Goal: Task Accomplishment & Management: Use online tool/utility

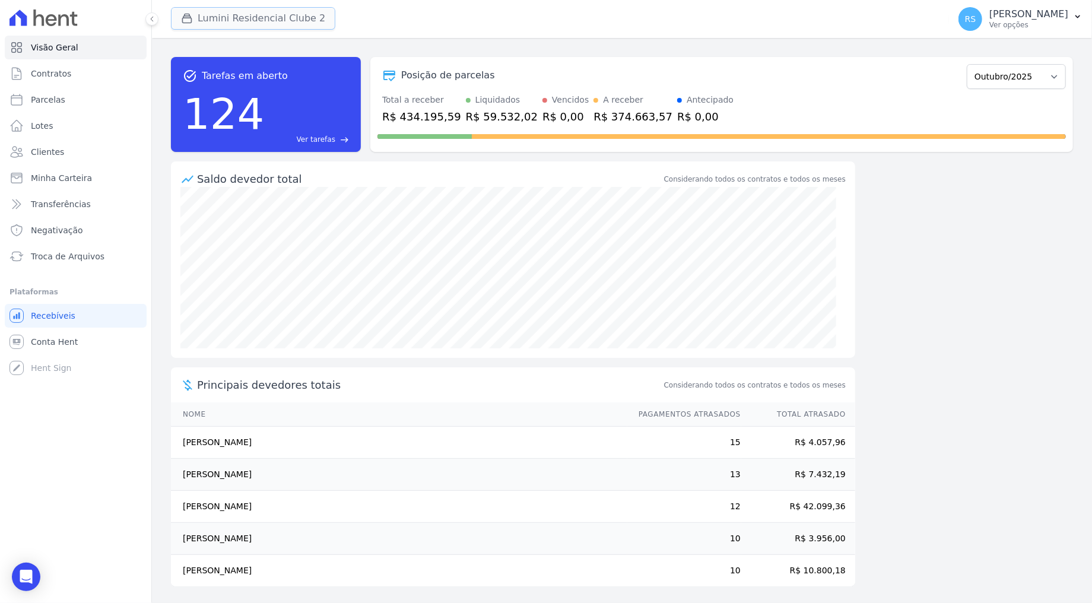
click at [262, 18] on button "Lumini Residencial Clube 2" at bounding box center [253, 18] width 164 height 23
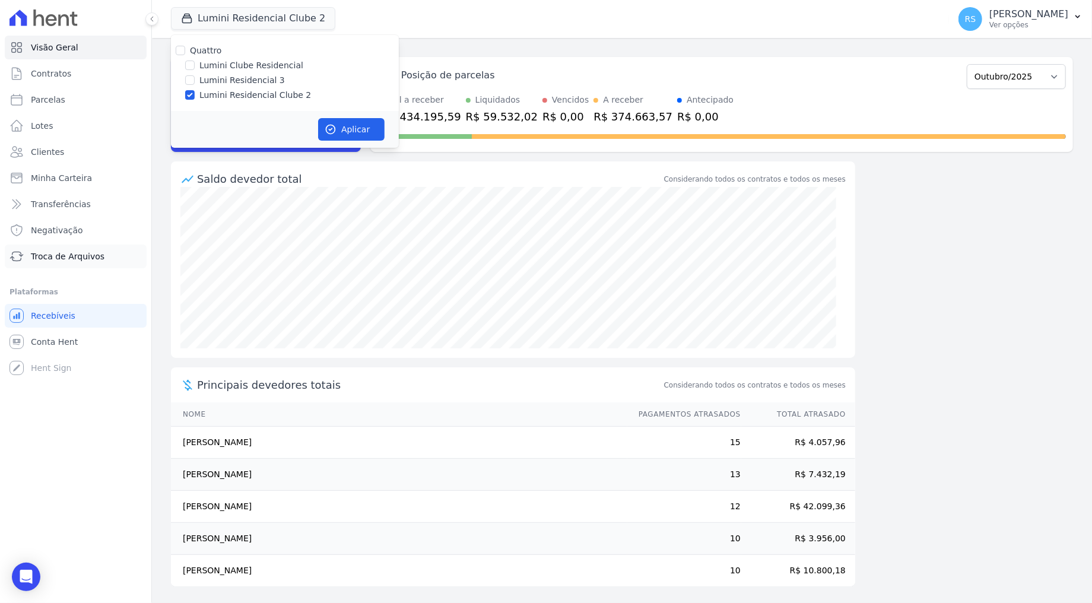
click at [72, 256] on span "Troca de Arquivos" at bounding box center [68, 257] width 74 height 12
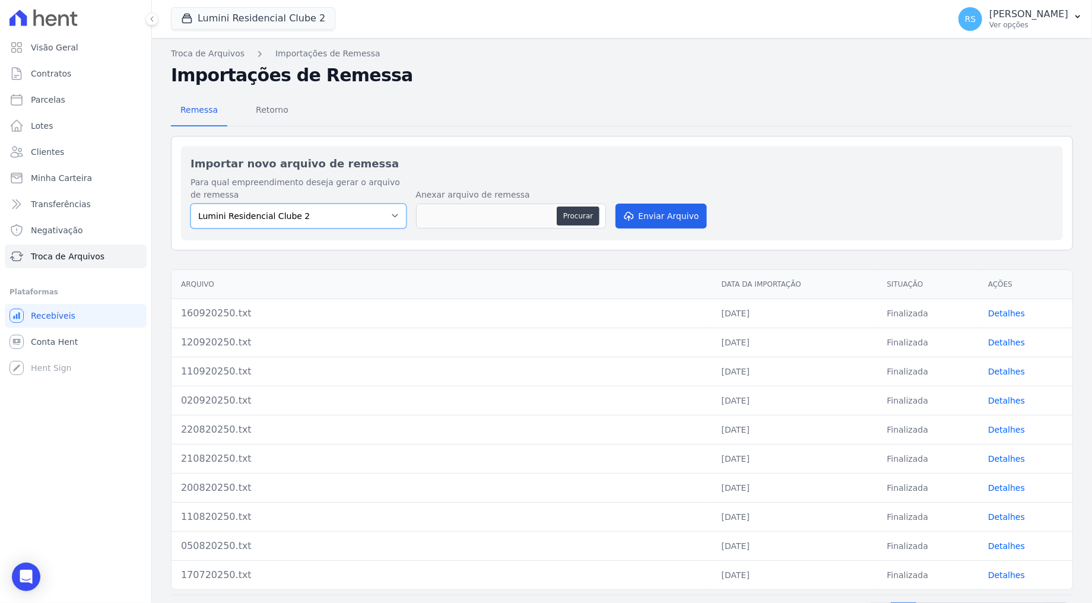
click at [306, 214] on select "Lumini Residencial Clube 2" at bounding box center [299, 216] width 216 height 25
click at [484, 147] on div "Importar novo arquivo de remessa Para qual empreendimento deseja gerar o arquiv…" at bounding box center [622, 193] width 882 height 94
click at [201, 15] on button "Lumini Residencial Clube 2" at bounding box center [253, 18] width 164 height 23
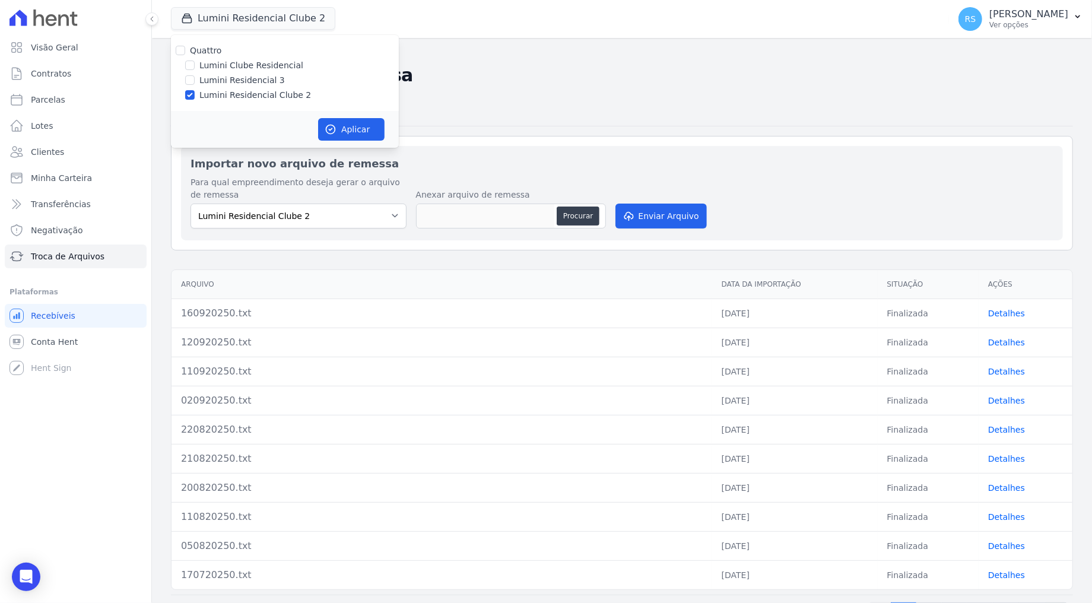
click at [224, 64] on label "Lumini Clube Residencial" at bounding box center [251, 65] width 104 height 12
click at [195, 64] on input "Lumini Clube Residencial" at bounding box center [189, 65] width 9 height 9
checkbox input "true"
click at [218, 91] on label "Lumini Residencial Clube 2" at bounding box center [255, 95] width 112 height 12
click at [195, 91] on input "Lumini Residencial Clube 2" at bounding box center [189, 94] width 9 height 9
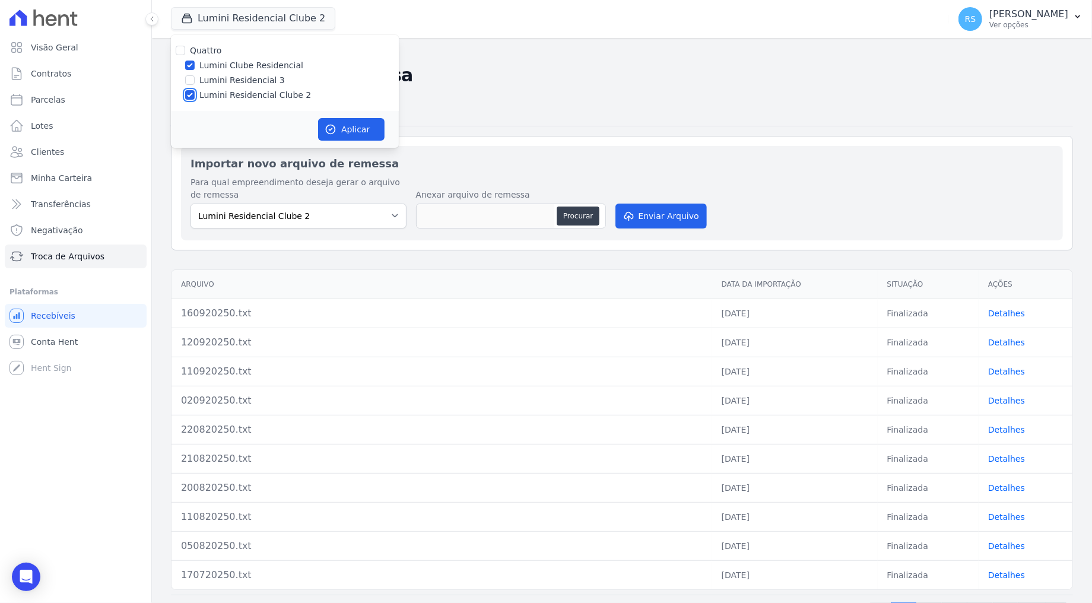
checkbox input "false"
click at [355, 122] on button "Aplicar" at bounding box center [351, 129] width 66 height 23
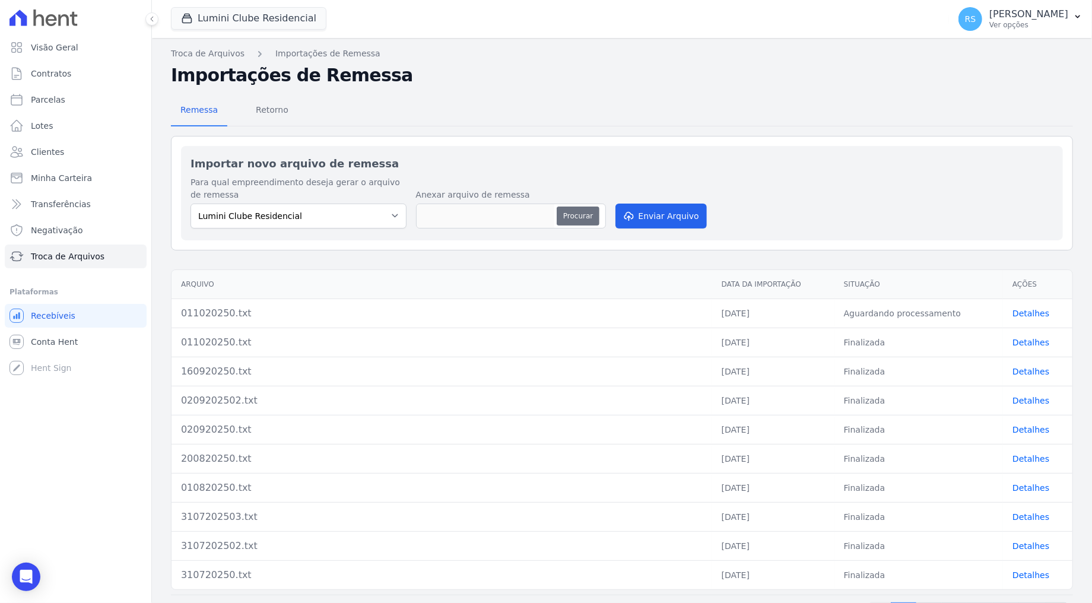
click at [579, 213] on button "Procurar" at bounding box center [578, 216] width 43 height 19
type input "0110202502.txt"
click at [665, 220] on button "Enviar Arquivo" at bounding box center [661, 216] width 91 height 25
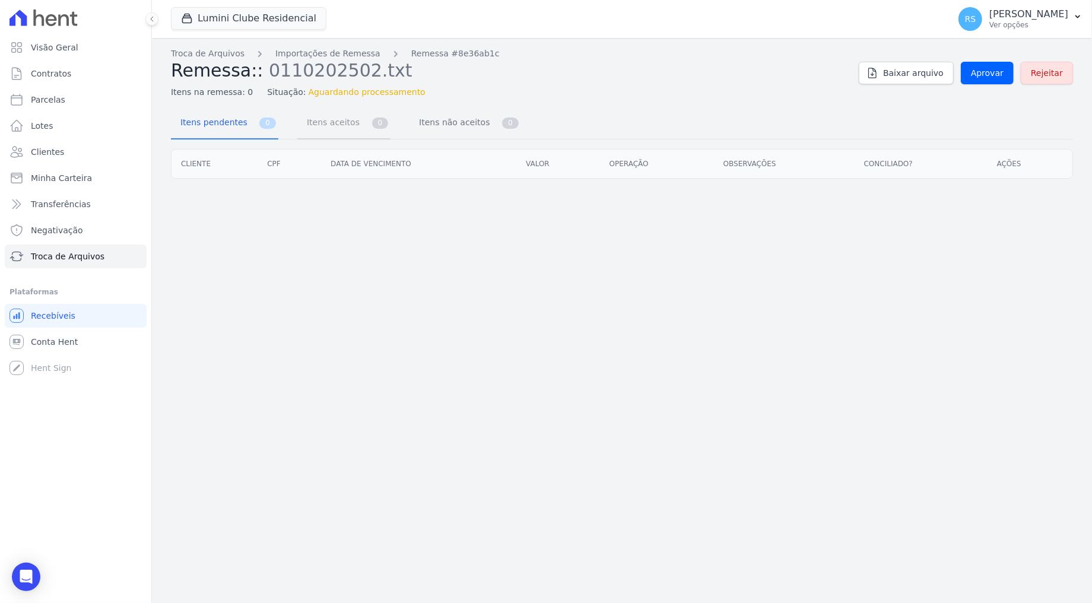
click at [347, 123] on span "Itens aceitos" at bounding box center [331, 122] width 62 height 24
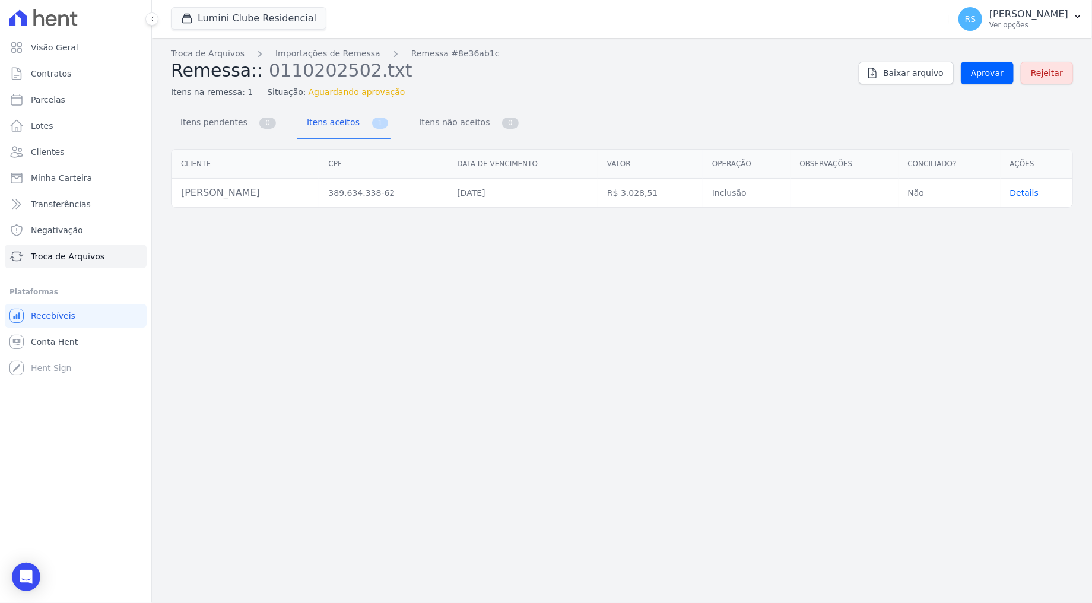
click at [686, 99] on div "Troca de Arquivos Importações de Remessa Remessa #8e36ab1c Remessa:: 0110202502…" at bounding box center [622, 320] width 940 height 565
click at [1003, 77] on span "Aprovar" at bounding box center [987, 73] width 33 height 12
click at [454, 354] on div "Troca de Arquivos Importações de Remessa Remessa #8e36ab1c Remessa:: 0110202502…" at bounding box center [622, 320] width 940 height 565
